Goal: Task Accomplishment & Management: Complete application form

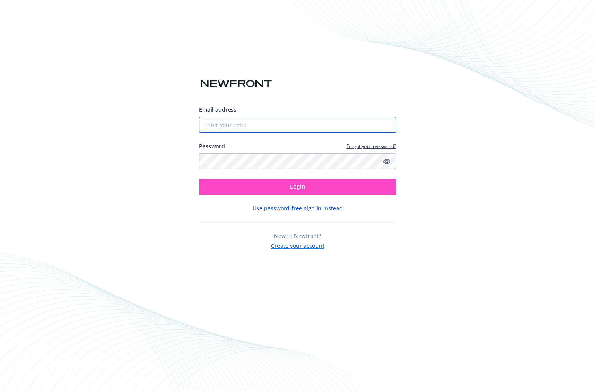
type input "[EMAIL_ADDRESS][DOMAIN_NAME]"
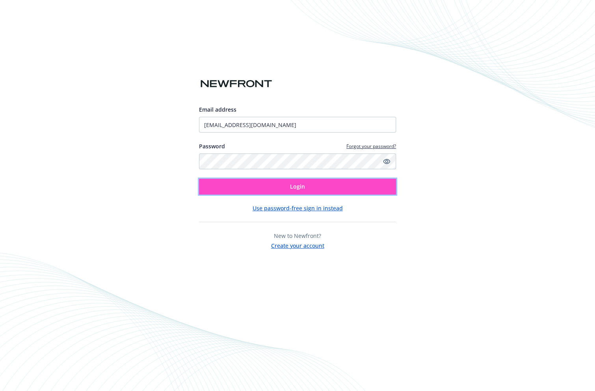
click at [261, 186] on button "Login" at bounding box center [297, 187] width 197 height 16
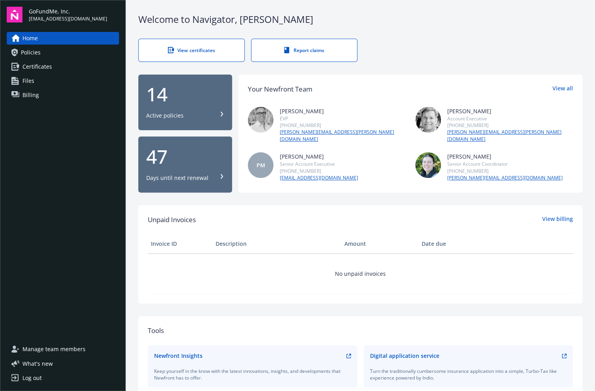
click at [52, 72] on link "Certificates" at bounding box center [63, 66] width 112 height 13
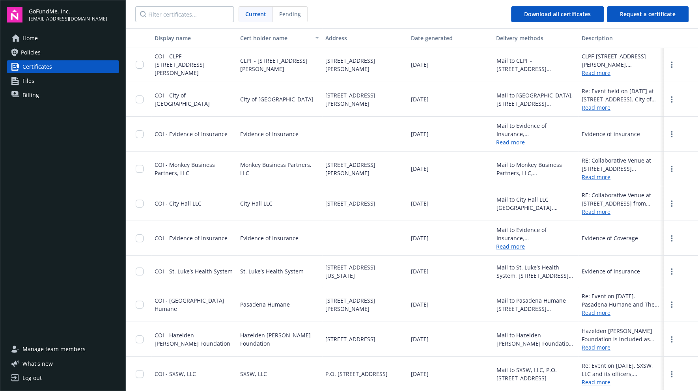
click at [414, 130] on span "[DATE]" at bounding box center [420, 134] width 18 height 8
click at [202, 134] on span "COI - Evidence of Insurance" at bounding box center [190, 133] width 73 height 7
click at [140, 135] on input "checkbox" at bounding box center [140, 134] width 8 height 8
click at [336, 374] on span "Download certificates" at bounding box center [330, 372] width 59 height 7
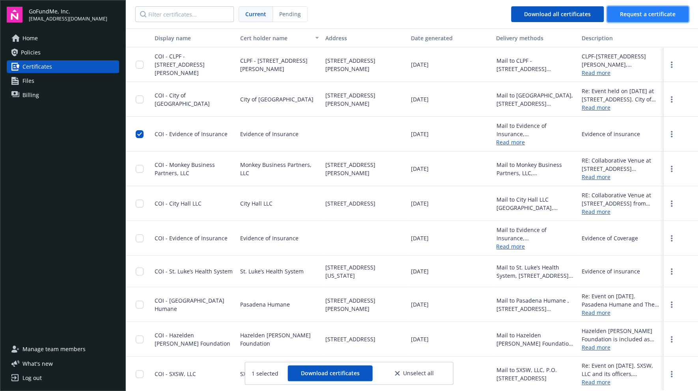
click at [595, 15] on span "Request a certificate" at bounding box center [648, 13] width 56 height 7
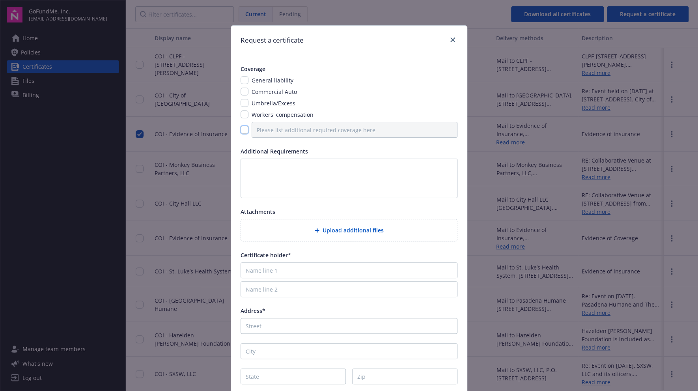
click at [241, 130] on input "checkbox" at bounding box center [244, 130] width 8 height 8
checkbox input "true"
click at [277, 126] on input "Please list additional required coverage here" at bounding box center [354, 130] width 206 height 16
type input "Cyber"
click at [281, 165] on textarea at bounding box center [348, 177] width 217 height 39
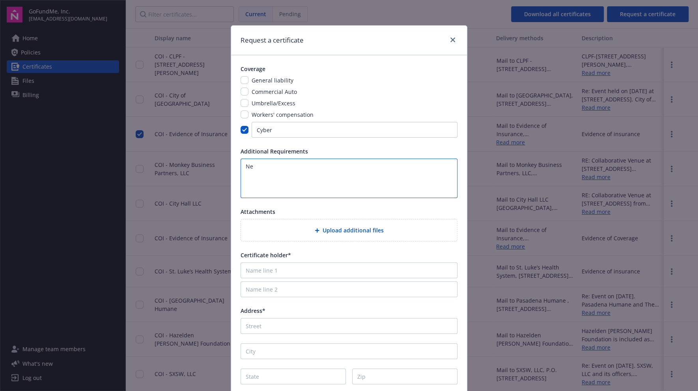
type textarea "N"
type textarea "H"
type textarea "I need a COI showing evidence of Cyber coverage- our first layer and one excess…"
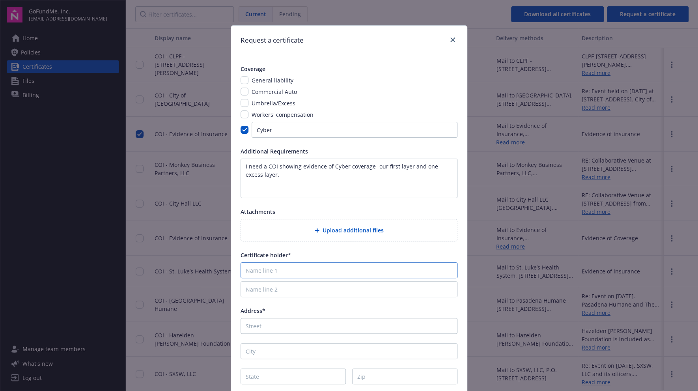
click at [293, 271] on input "Name line 1" at bounding box center [348, 270] width 217 height 16
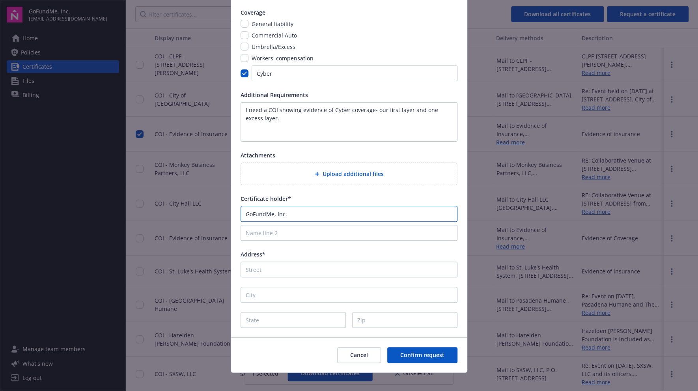
scroll to position [63, 0]
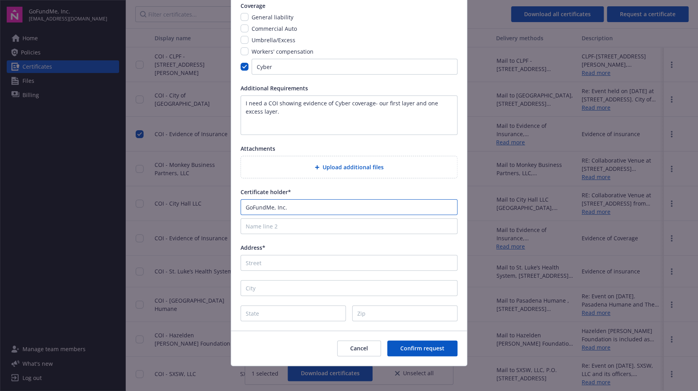
type input "GoFundMe, Inc."
click at [299, 261] on input "Address*" at bounding box center [348, 263] width 217 height 16
type input "815 E Street PO Box 121270"
type input "San Diego"
type input "CA"
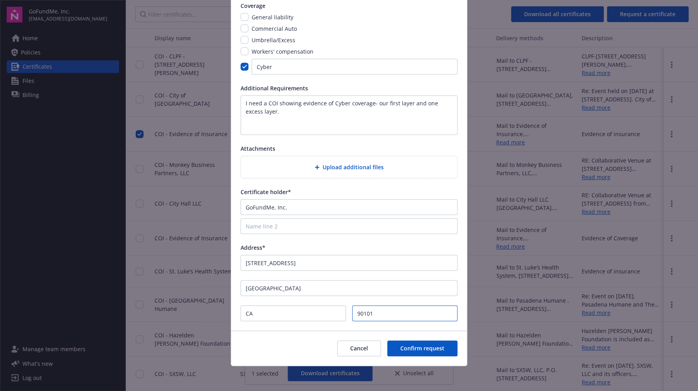
click at [358, 313] on input "90101" at bounding box center [404, 313] width 105 height 16
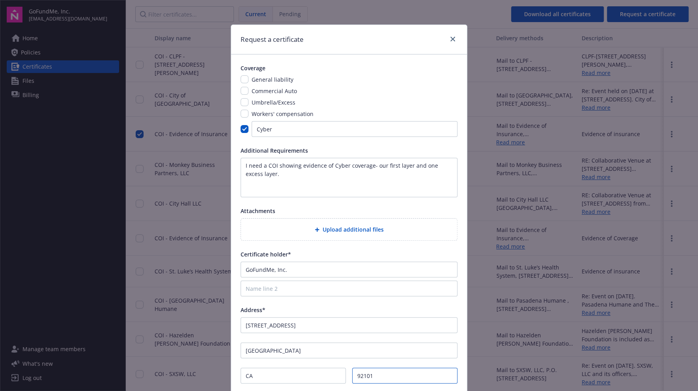
scroll to position [0, 0]
type input "92101"
click at [255, 129] on input "Cyber" at bounding box center [354, 130] width 206 height 16
type input "DO/Cyber"
drag, startPoint x: 246, startPoint y: 167, endPoint x: 234, endPoint y: 162, distance: 13.2
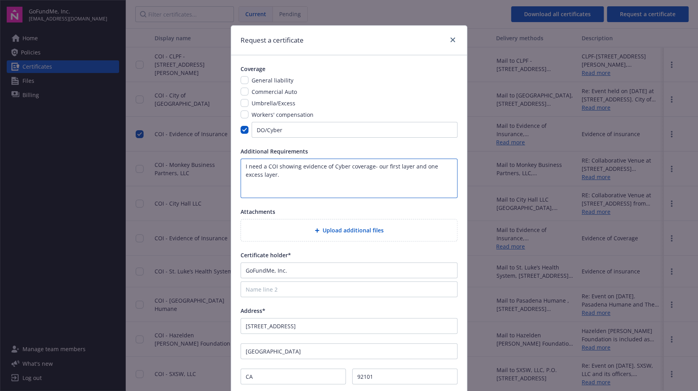
click at [234, 162] on div "Coverage General liability Commercial Auto Umbrella/Excess Workers' compensatio…" at bounding box center [349, 224] width 236 height 338
click at [346, 167] on textarea "A customer is requesting a COI showing evidence of Cyber coverage- our first la…" at bounding box center [348, 177] width 217 height 39
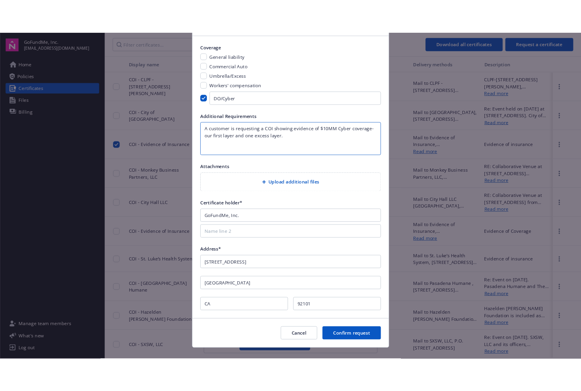
scroll to position [63, 0]
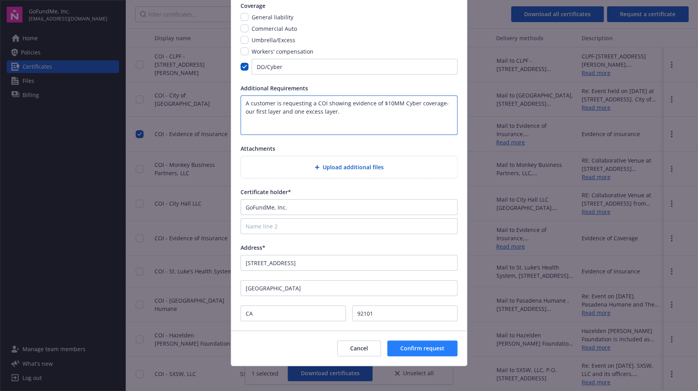
type textarea "A customer is requesting a COI showing evidence of $10MM Cyber coverage- our fi…"
click at [434, 348] on span "Confirm request" at bounding box center [422, 347] width 44 height 7
